Goal: Check status: Check status

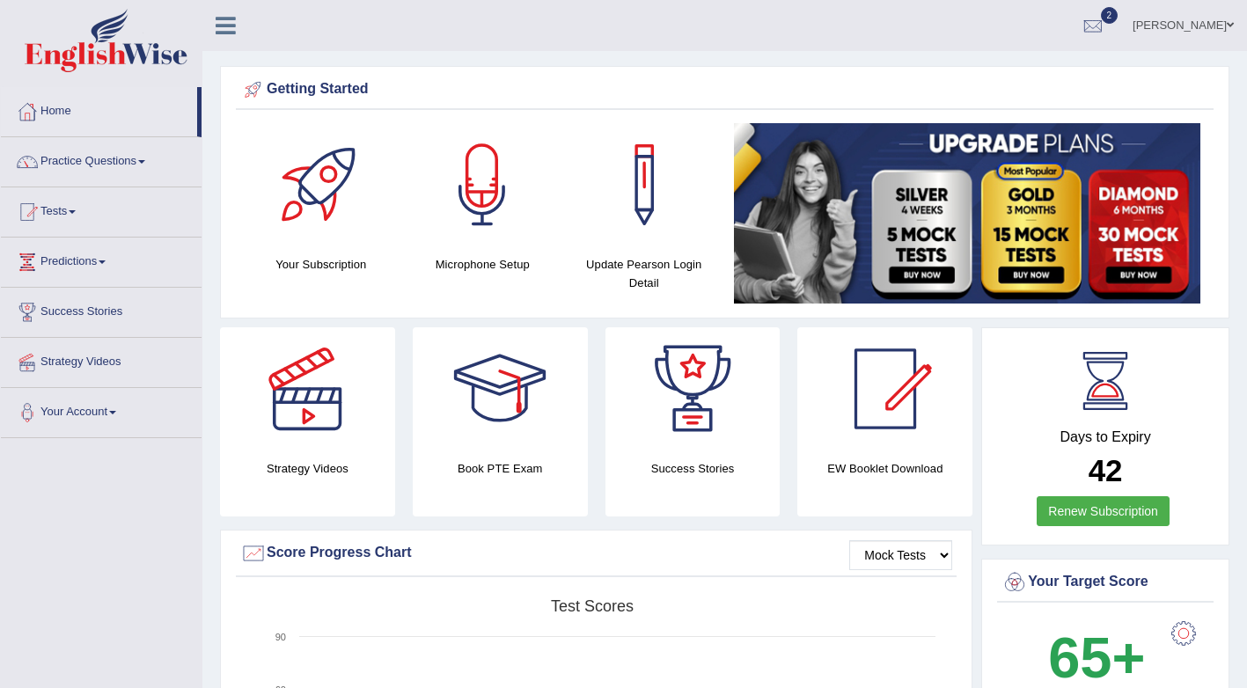
click at [1221, 23] on link "[PERSON_NAME]" at bounding box center [1183, 23] width 128 height 46
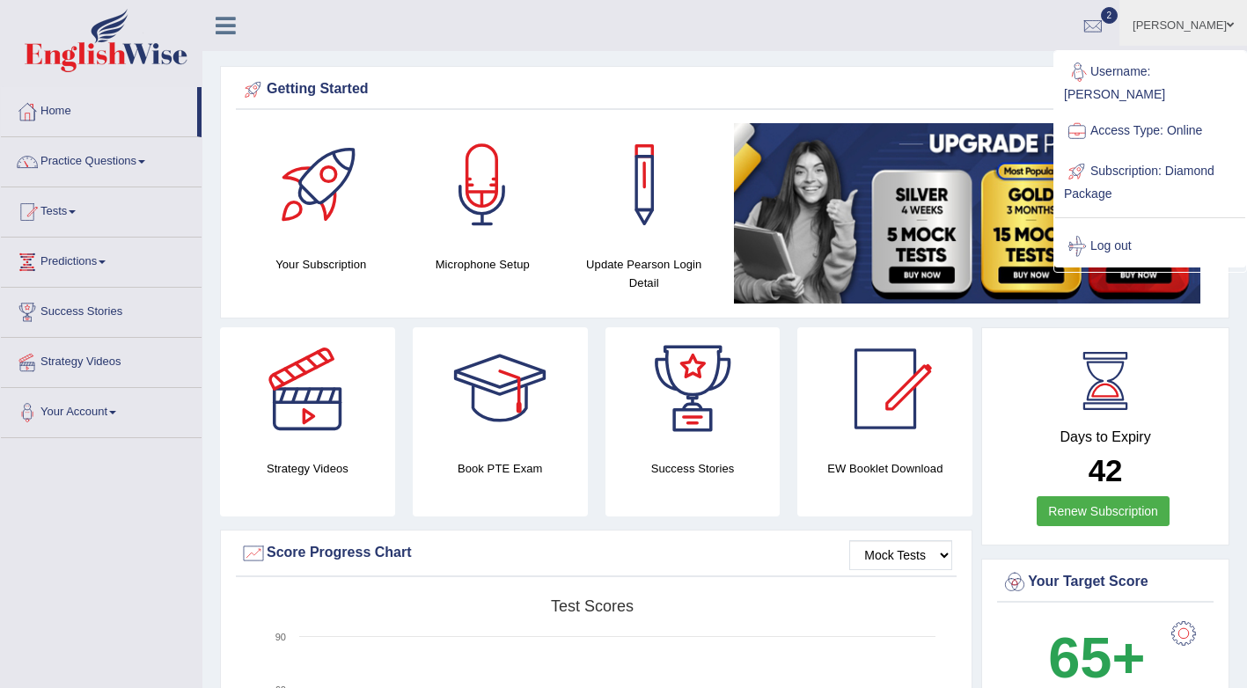
click at [818, 42] on ul "Terrence Toggle navigation Username: Terrence Access Type: Online Subscription:…" at bounding box center [881, 25] width 731 height 50
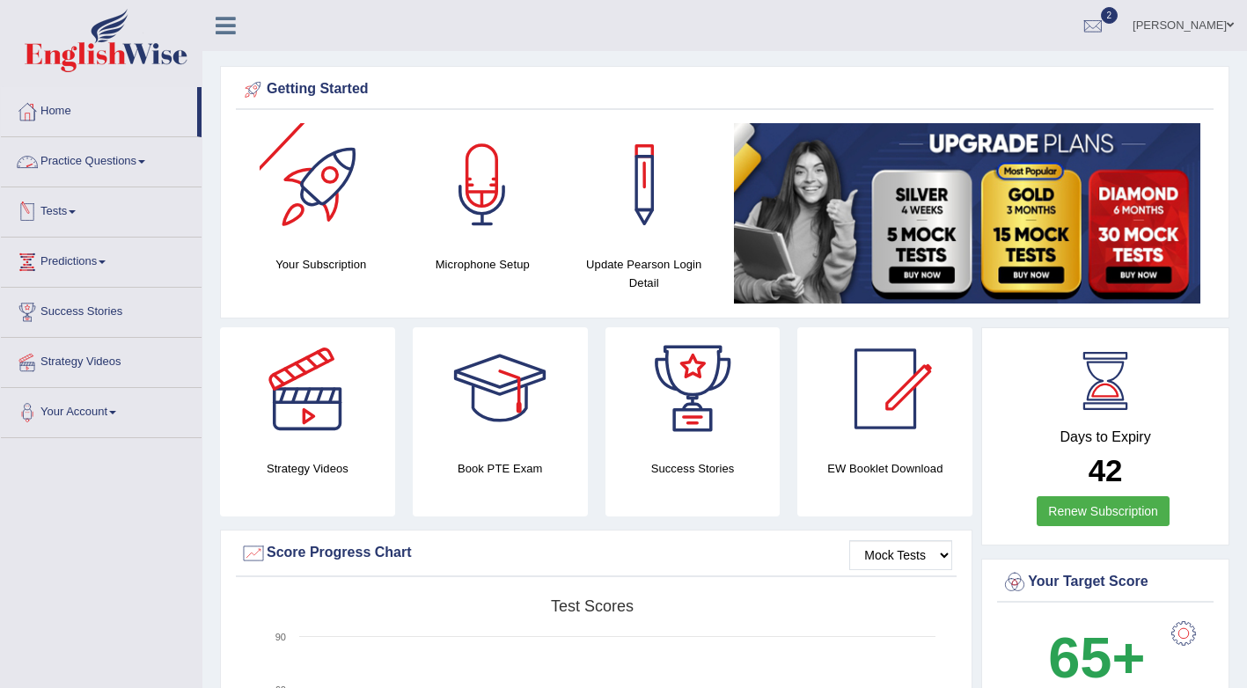
click at [67, 209] on link "Tests" at bounding box center [101, 209] width 201 height 44
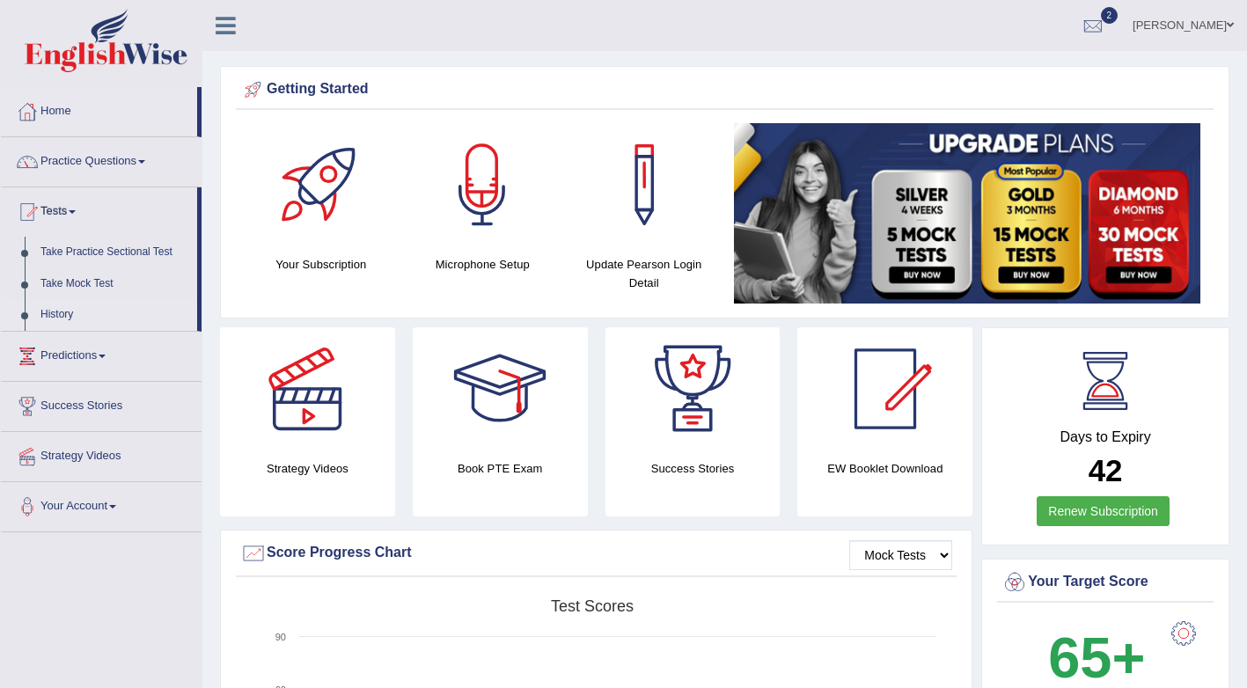
click at [81, 306] on link "History" at bounding box center [115, 315] width 165 height 32
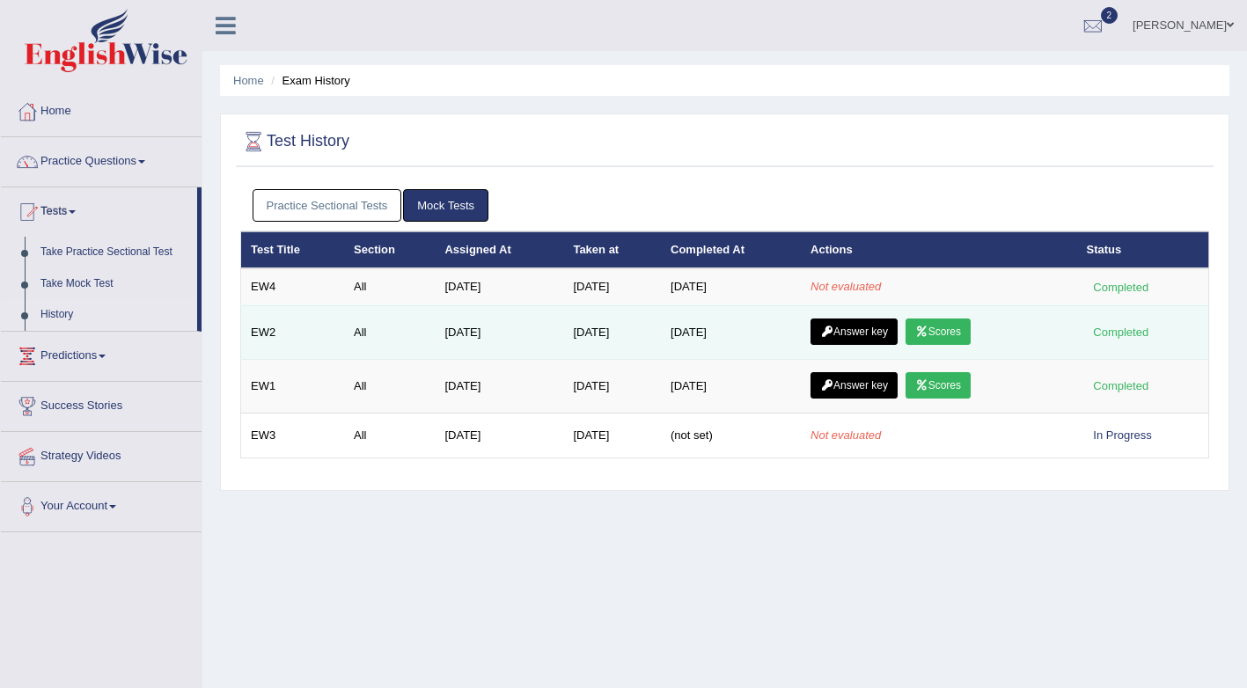
click at [966, 330] on link "Scores" at bounding box center [938, 332] width 65 height 26
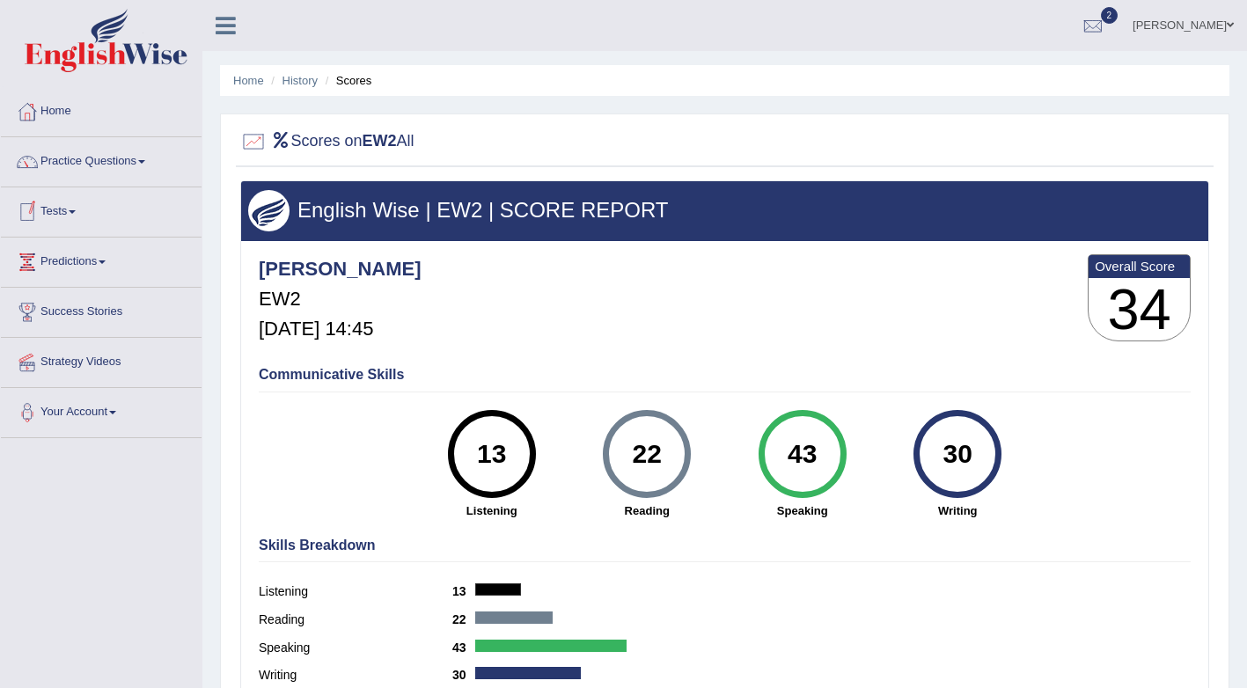
click at [54, 208] on link "Tests" at bounding box center [101, 209] width 201 height 44
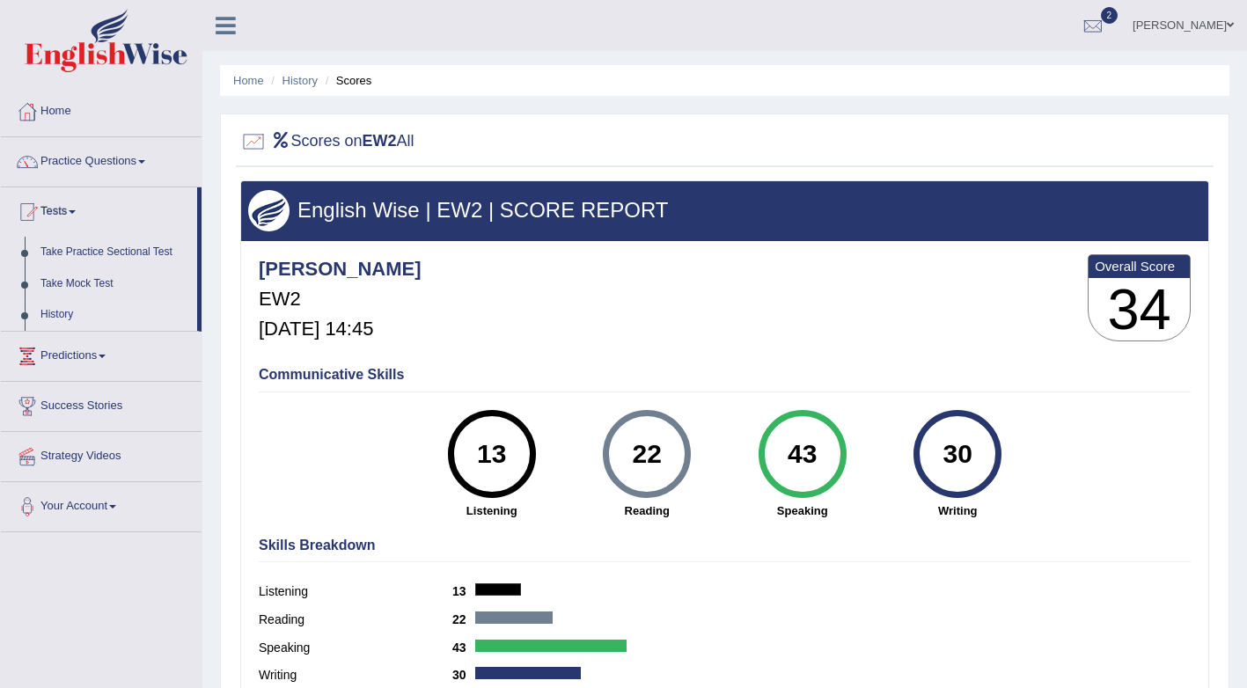
click at [72, 308] on link "History" at bounding box center [115, 315] width 165 height 32
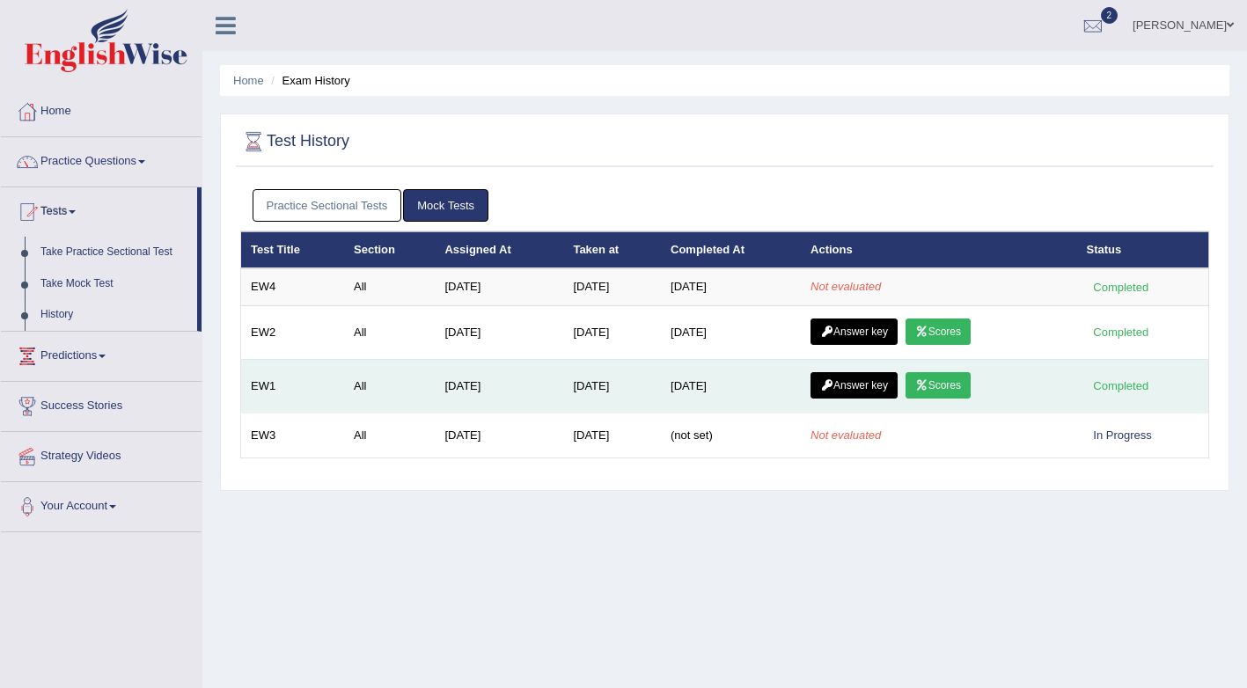
scroll to position [88, 0]
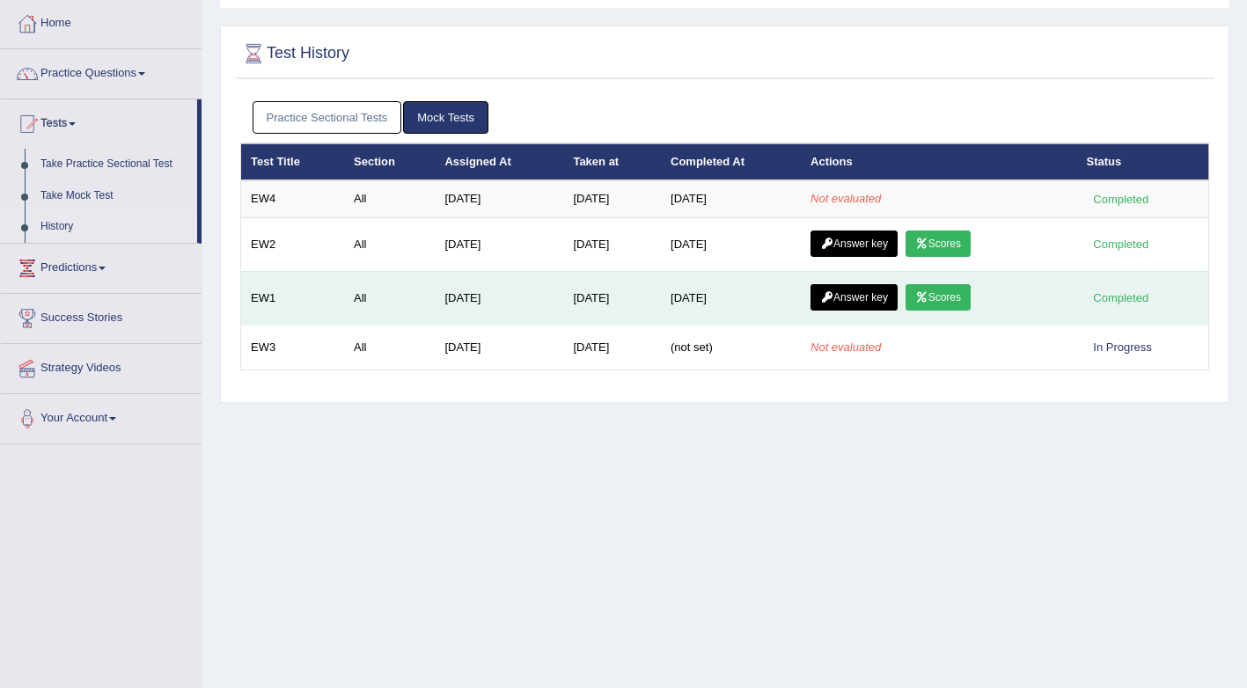
click at [959, 296] on link "Scores" at bounding box center [938, 297] width 65 height 26
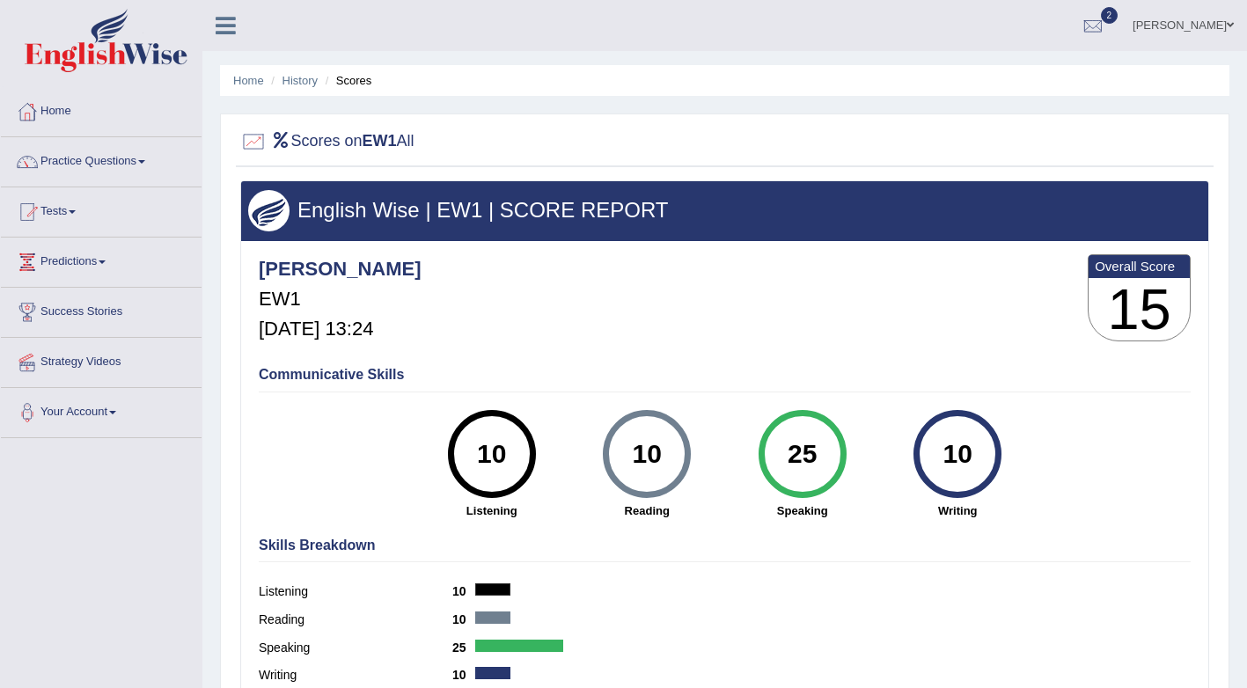
click at [1209, 30] on link "[PERSON_NAME]" at bounding box center [1183, 23] width 128 height 46
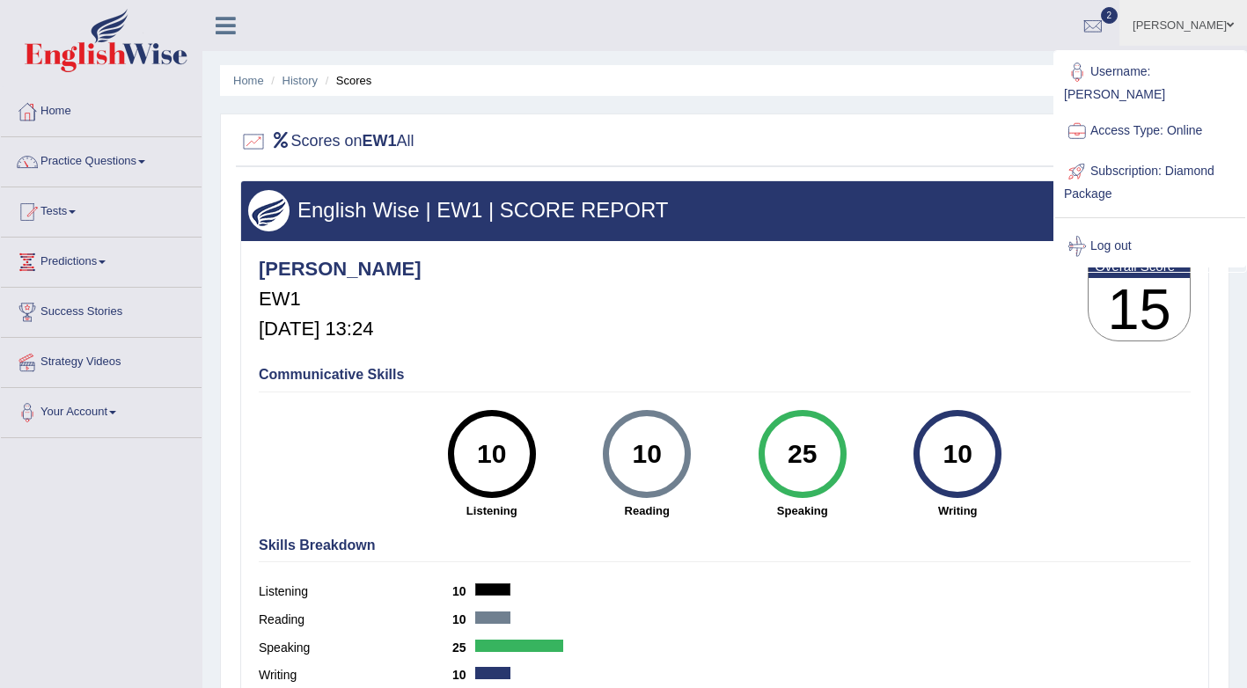
click at [1215, 20] on link "[PERSON_NAME]" at bounding box center [1183, 23] width 128 height 46
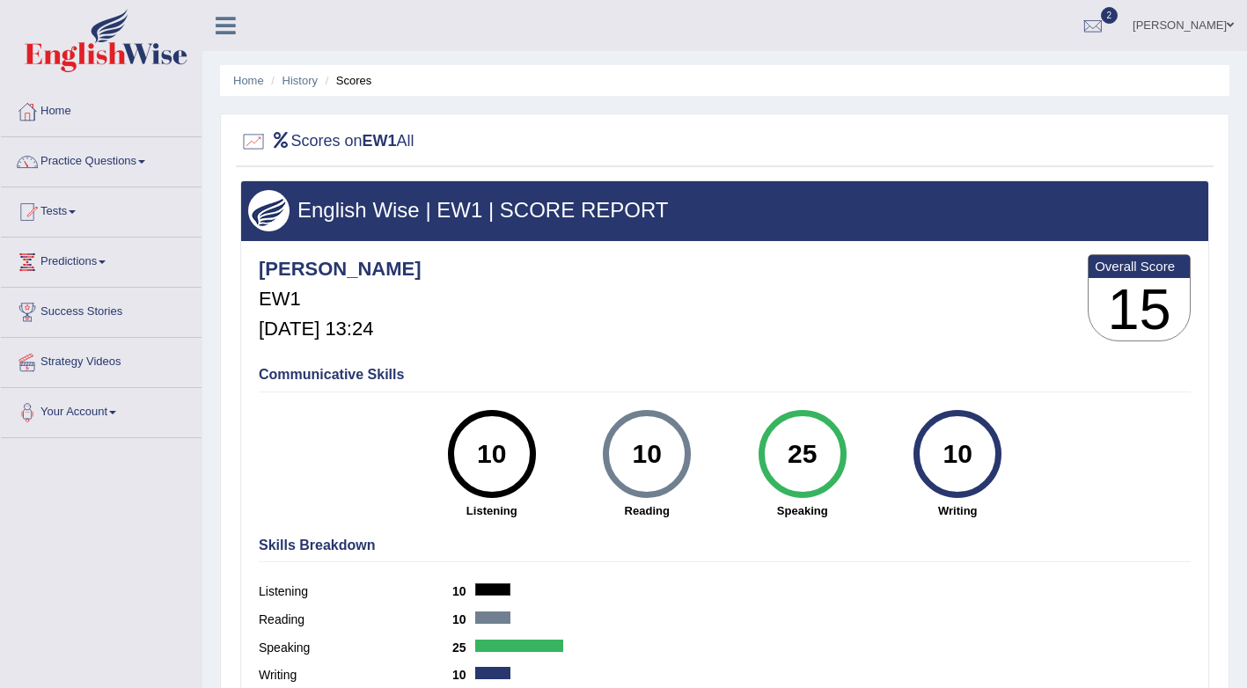
click at [1221, 24] on link "[PERSON_NAME]" at bounding box center [1183, 23] width 128 height 46
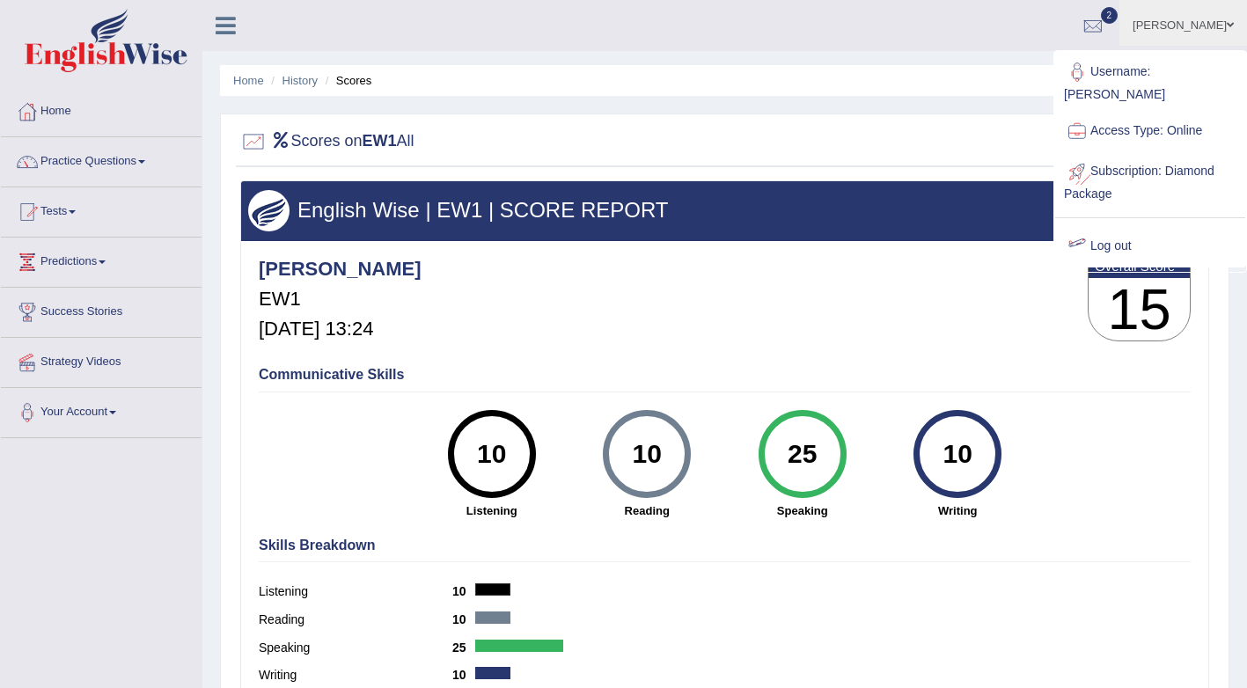
click at [1117, 232] on link "Log out" at bounding box center [1150, 246] width 190 height 40
